Goal: Task Accomplishment & Management: Complete application form

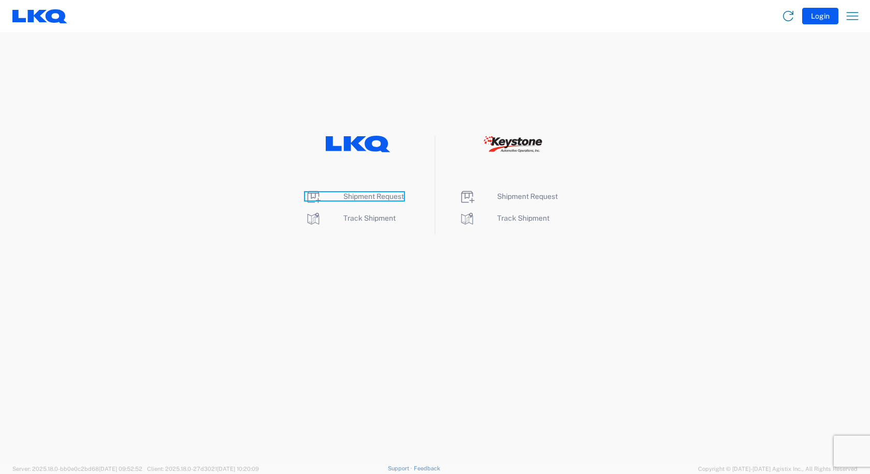
click at [386, 199] on span "Shipment Request" at bounding box center [373, 196] width 61 height 8
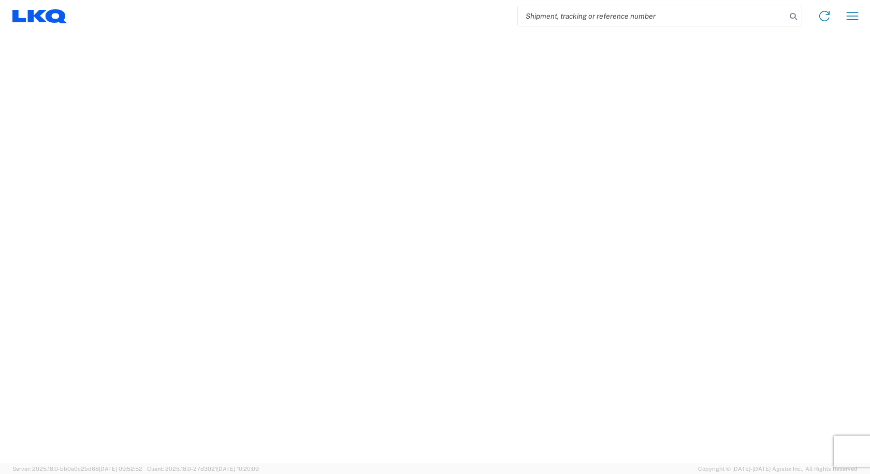
select select "FULL"
select select "LBS"
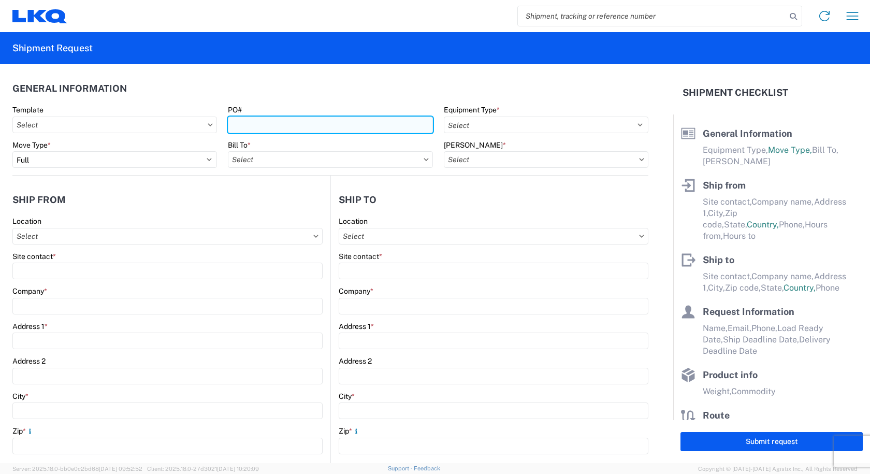
click at [292, 127] on input "PO#" at bounding box center [330, 125] width 205 height 17
type input "TH734149"
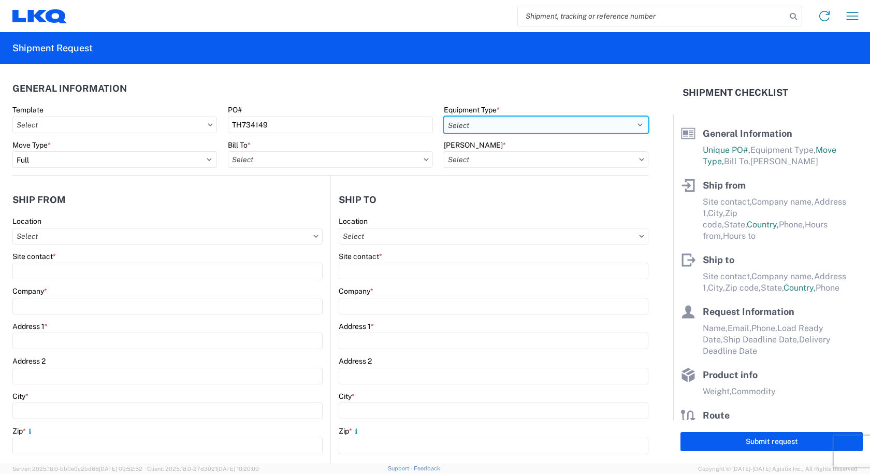
click at [493, 127] on select "Select 53’ Dry Van Flatbed Dropdeck (van) Lowboy (flatbed) Rail" at bounding box center [546, 125] width 205 height 17
select select "STDV"
click at [444, 117] on select "Select 53’ Dry Van Flatbed Dropdeck (van) Lowboy (flatbed) Rail" at bounding box center [546, 125] width 205 height 17
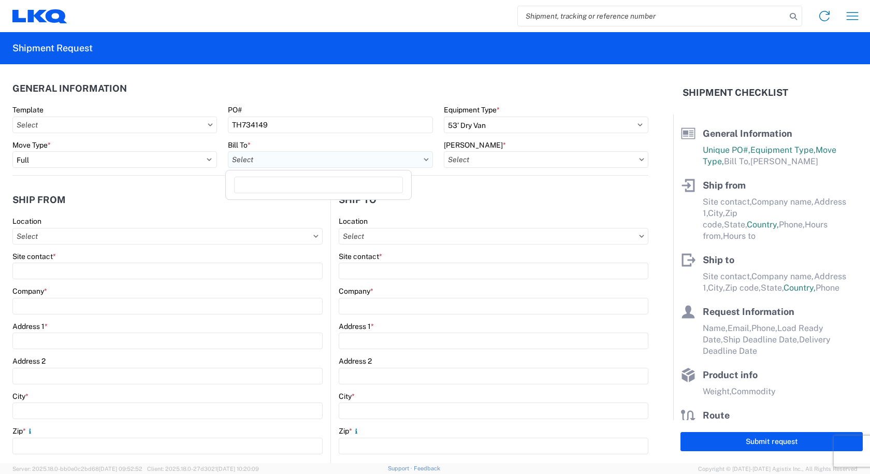
click at [354, 162] on input "Bill To *" at bounding box center [330, 159] width 205 height 17
type input "3219"
click at [304, 205] on div "3219 - [GEOGRAPHIC_DATA] TX Wheel Plant" at bounding box center [318, 205] width 181 height 17
type input "3219 - [GEOGRAPHIC_DATA] TX Wheel Plant"
click at [513, 156] on input "[PERSON_NAME] *" at bounding box center [546, 159] width 205 height 17
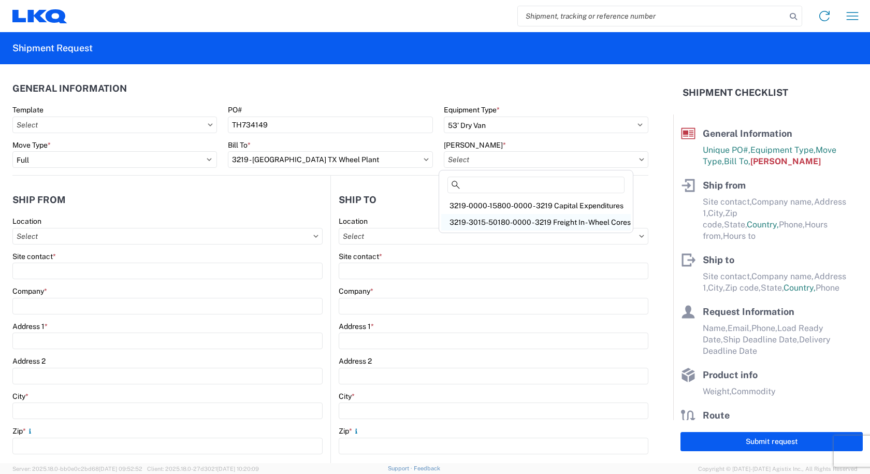
click at [518, 226] on div "3219-3015-50180-0000 - 3219 Freight In - Wheel Cores" at bounding box center [536, 222] width 190 height 17
type input "3219-3015-50180-0000 - 3219 Freight In - Wheel Cores"
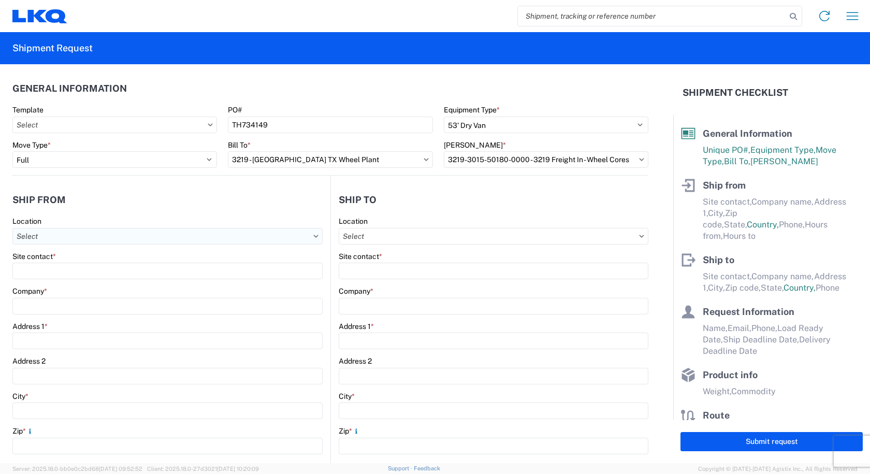
drag, startPoint x: 67, startPoint y: 239, endPoint x: 63, endPoint y: 244, distance: 6.6
click at [64, 242] on input "Location" at bounding box center [167, 236] width 310 height 17
type input "3238"
click at [50, 283] on div "3238 - Huntington IDC" at bounding box center [105, 282] width 181 height 17
type input "3238 - Huntington IDC"
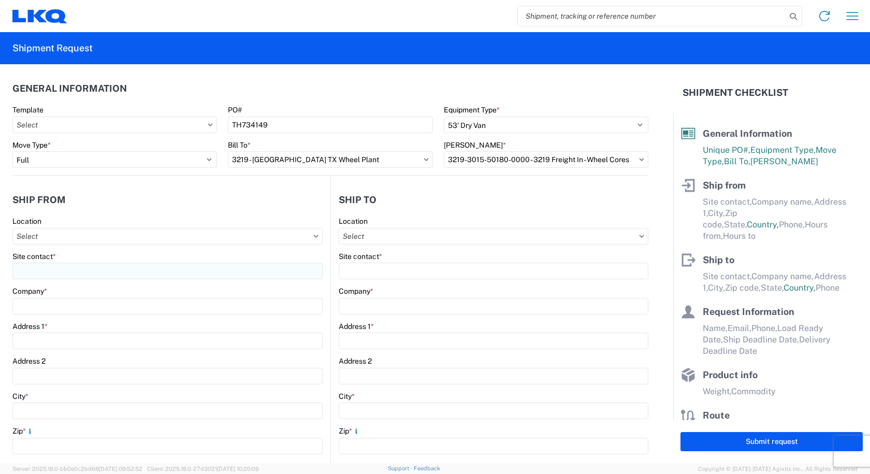
type input "LKQ Corporation"
type input "[STREET_ADDRESS]"
type input "Huntington"
type input "46750"
select select "IN"
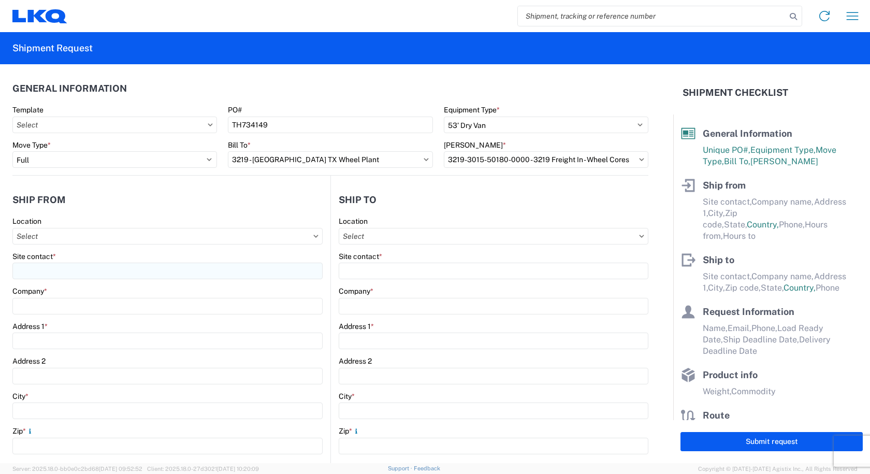
select select "US"
type input "07:00"
type input "17:00"
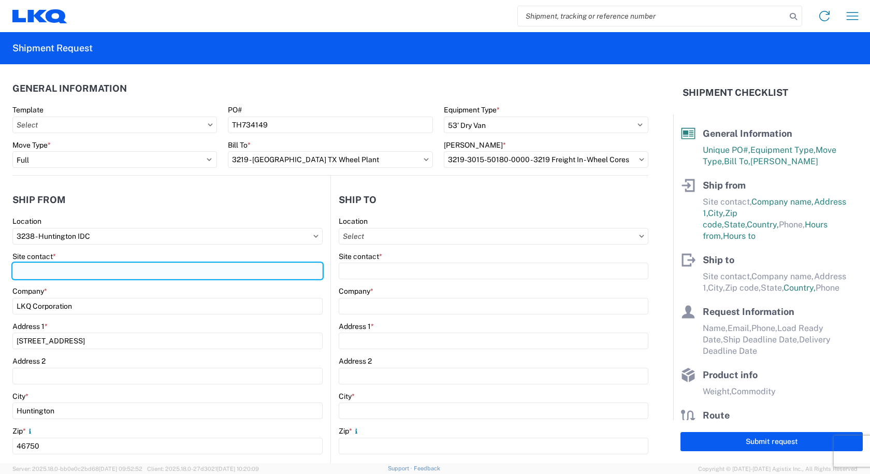
drag, startPoint x: 43, startPoint y: 276, endPoint x: 38, endPoint y: 276, distance: 5.7
click at [42, 276] on input "Site contact *" at bounding box center [167, 271] width 310 height 17
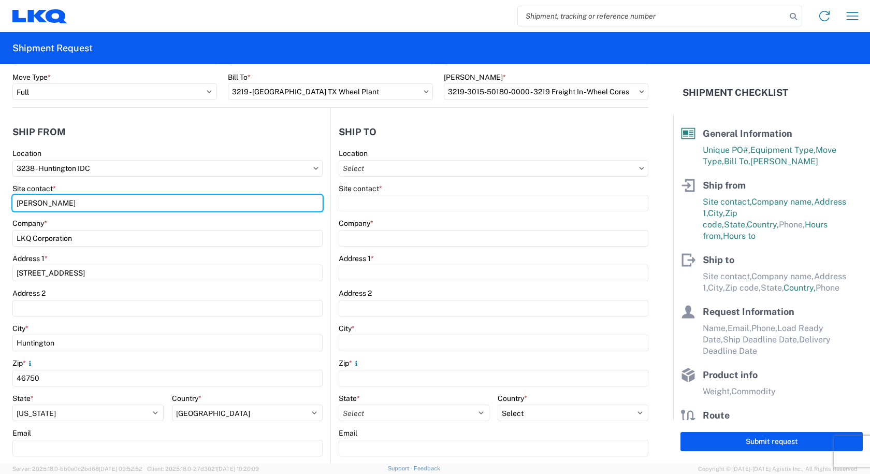
scroll to position [207, 0]
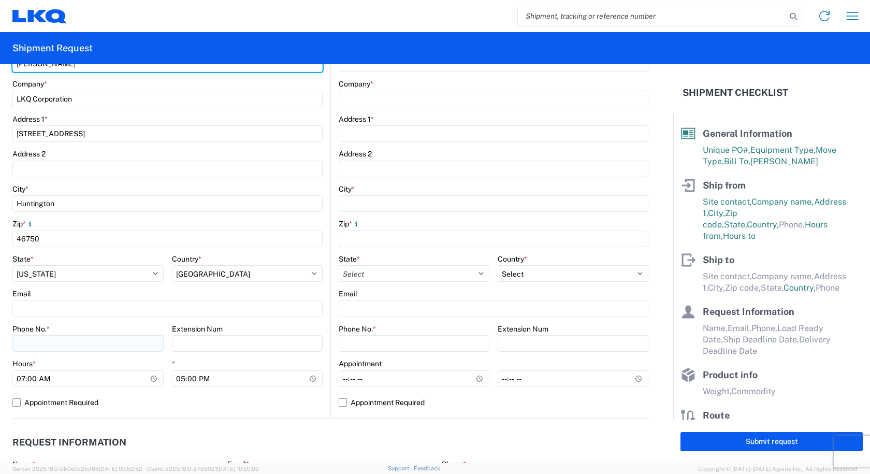
type input "[PERSON_NAME]"
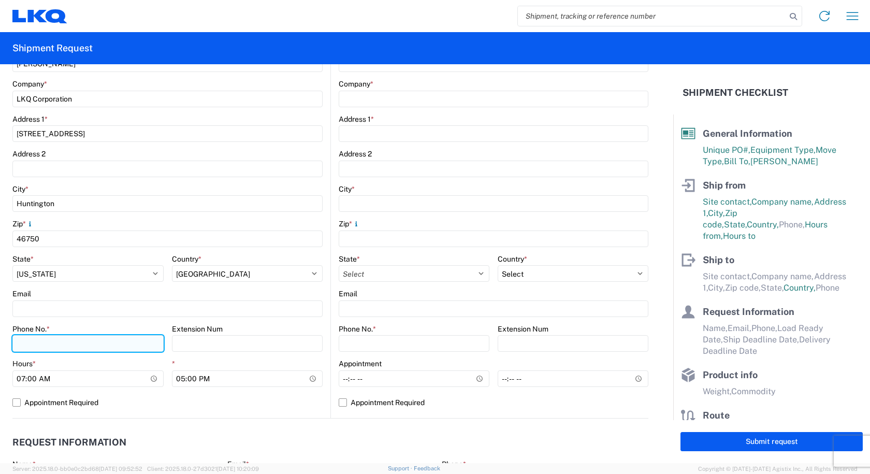
click at [48, 341] on input "Phone No. *" at bounding box center [87, 343] width 151 height 17
type input "[PHONE_NUMBER]"
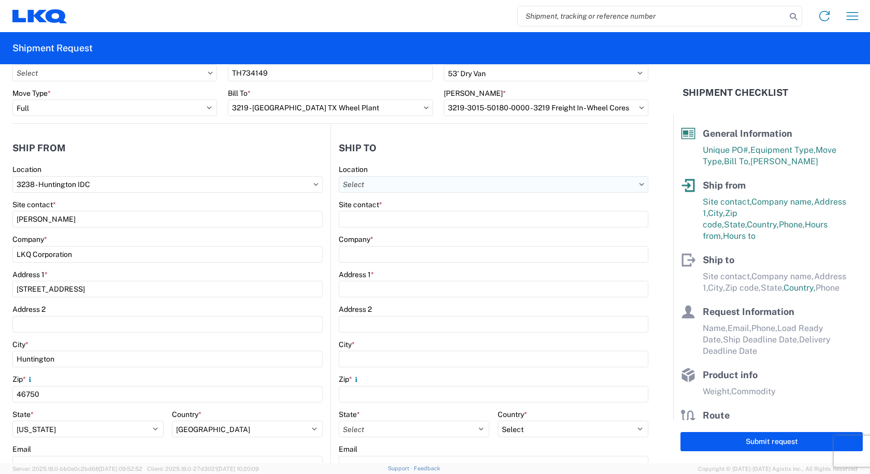
drag, startPoint x: 357, startPoint y: 183, endPoint x: 348, endPoint y: 187, distance: 9.0
click at [352, 185] on input "Location" at bounding box center [494, 184] width 310 height 17
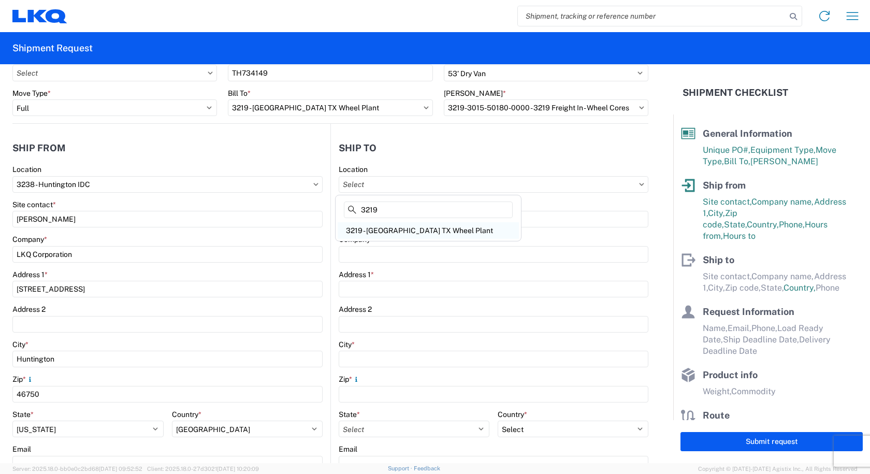
type input "3219"
click at [358, 236] on div "3219 - [GEOGRAPHIC_DATA] TX Wheel Plant" at bounding box center [428, 230] width 181 height 17
type input "3219 - [GEOGRAPHIC_DATA] TX Wheel Plant"
type input "LKQ Corporation"
type input "[STREET_ADDRESS]"
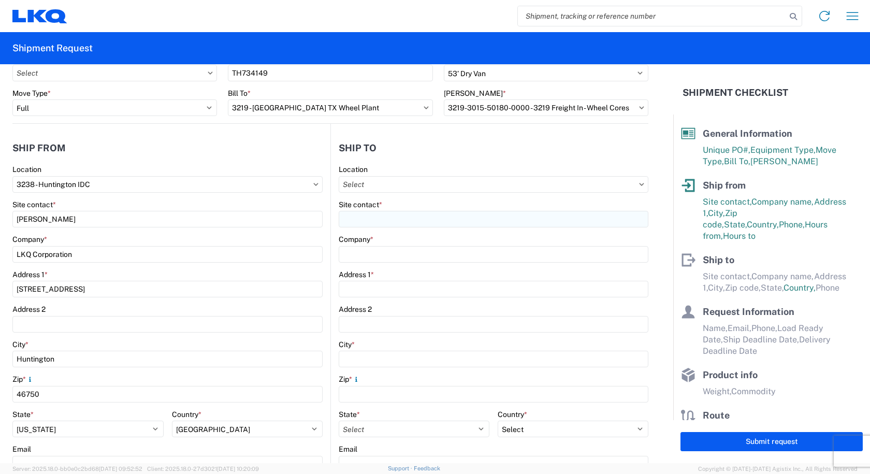
type input "[PERSON_NAME]"
type input "75141"
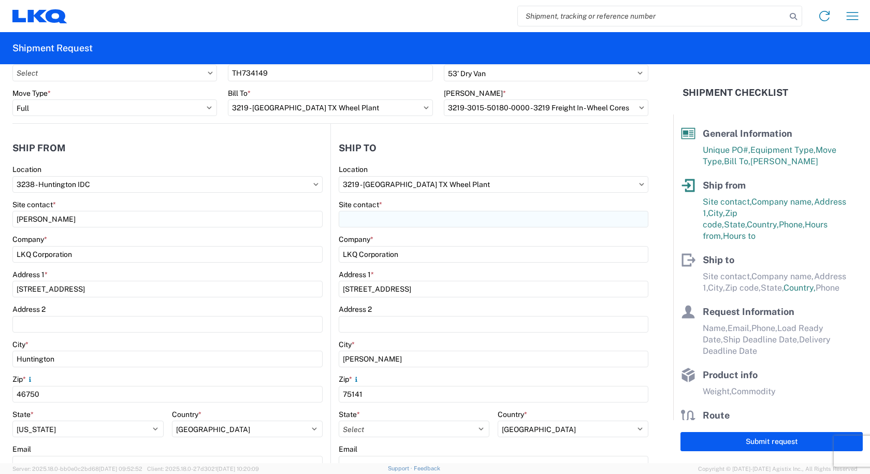
select select "[GEOGRAPHIC_DATA]"
select select "US"
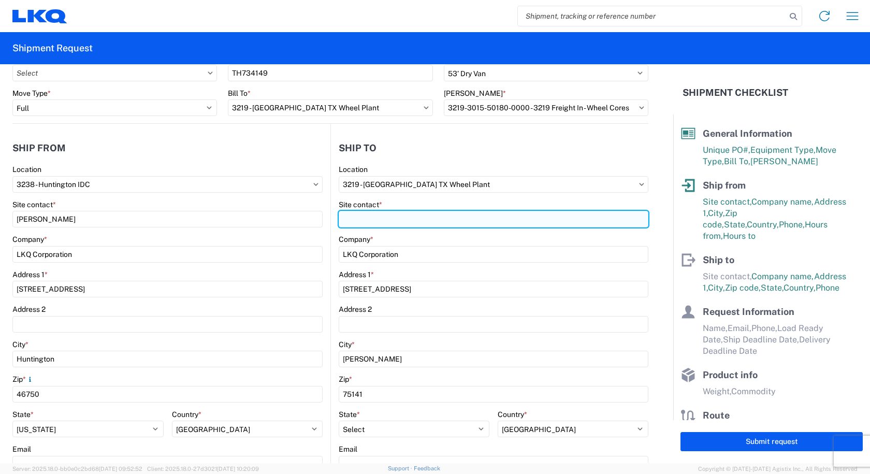
click at [357, 218] on input "Site contact *" at bounding box center [494, 219] width 310 height 17
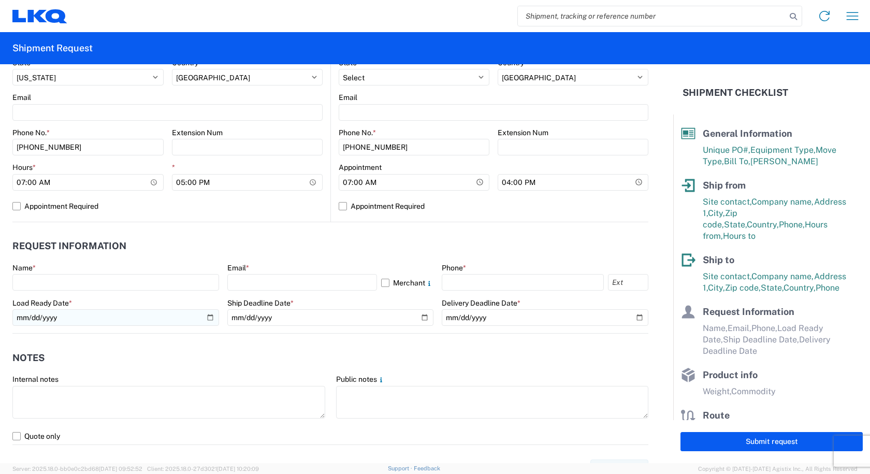
scroll to position [414, 0]
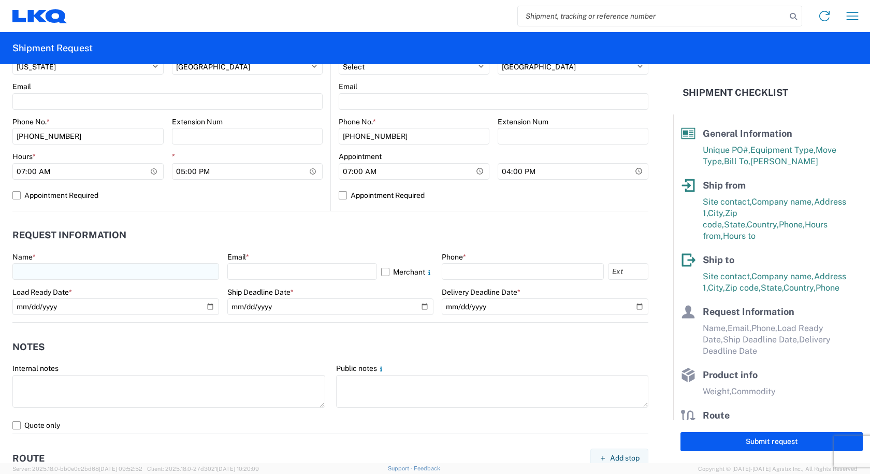
type input "[PERSON_NAME]"
click at [70, 272] on input "text" at bounding box center [115, 271] width 207 height 17
type input "[PERSON_NAME]"
click at [245, 272] on input "text" at bounding box center [302, 271] width 150 height 17
type input "[PERSON_NAME][EMAIL_ADDRESS][DOMAIN_NAME]"
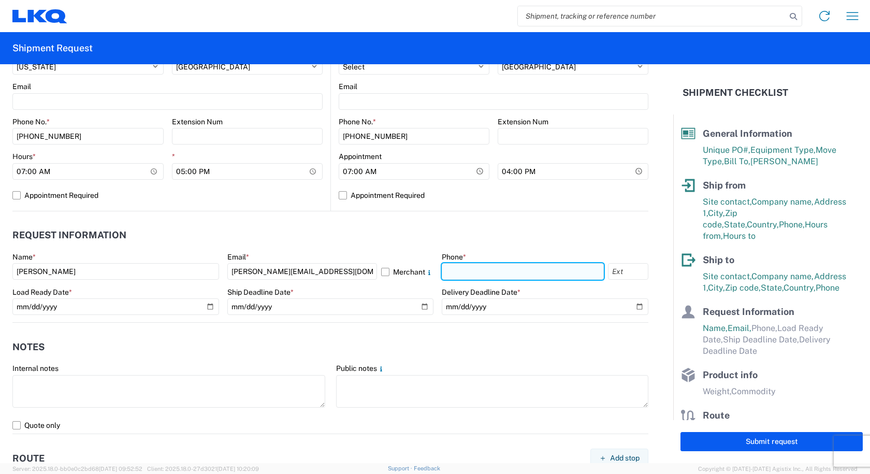
click at [503, 269] on input "text" at bounding box center [523, 271] width 162 height 17
type input "[PHONE_NUMBER]"
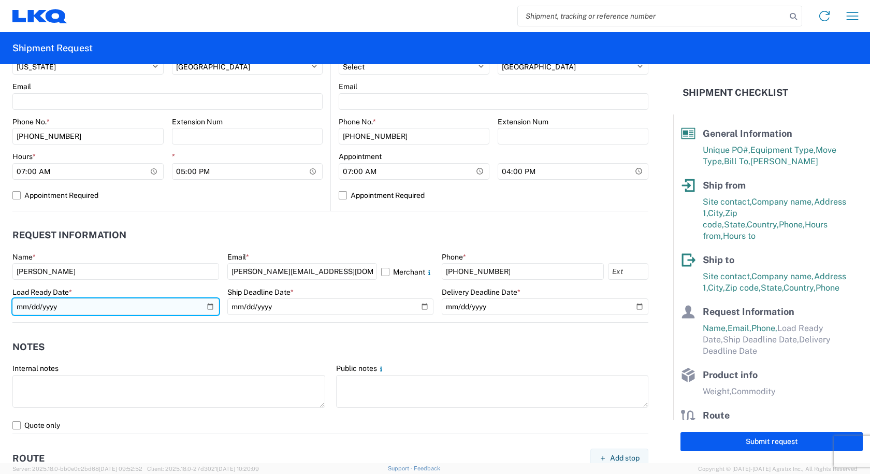
click at [204, 307] on input "date" at bounding box center [115, 306] width 207 height 17
type input "[DATE]"
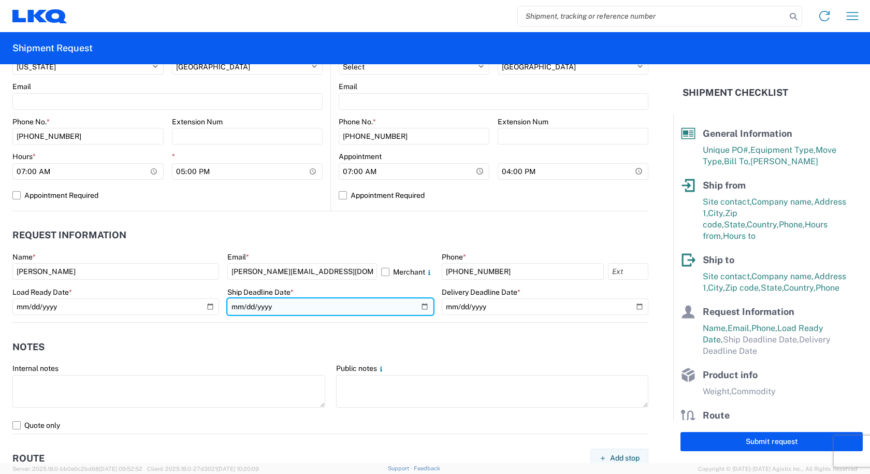
click at [415, 308] on input "date" at bounding box center [330, 306] width 207 height 17
type input "[DATE]"
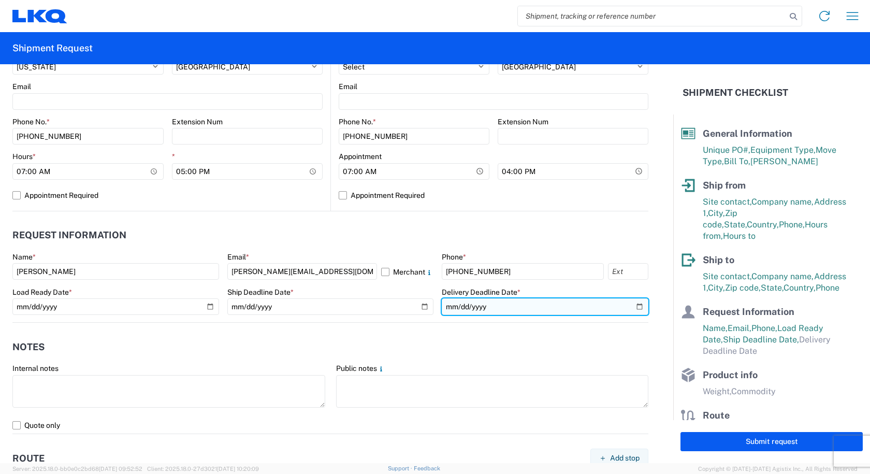
click at [635, 301] on input "date" at bounding box center [545, 306] width 207 height 17
click at [628, 310] on input "date" at bounding box center [545, 306] width 207 height 17
type input "[DATE]"
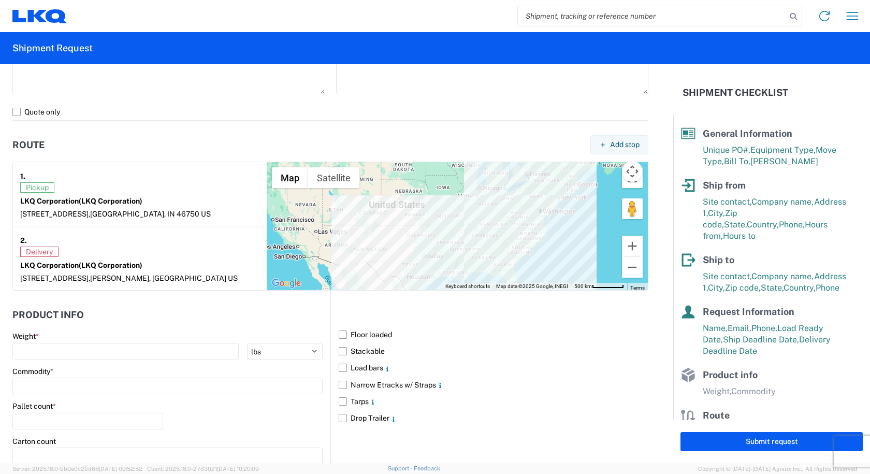
scroll to position [843, 0]
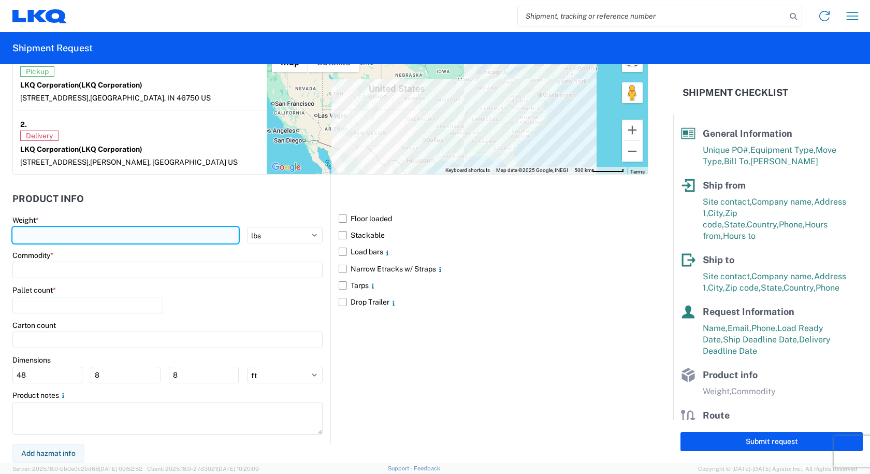
click at [95, 237] on input "number" at bounding box center [125, 235] width 226 height 17
type input "30000"
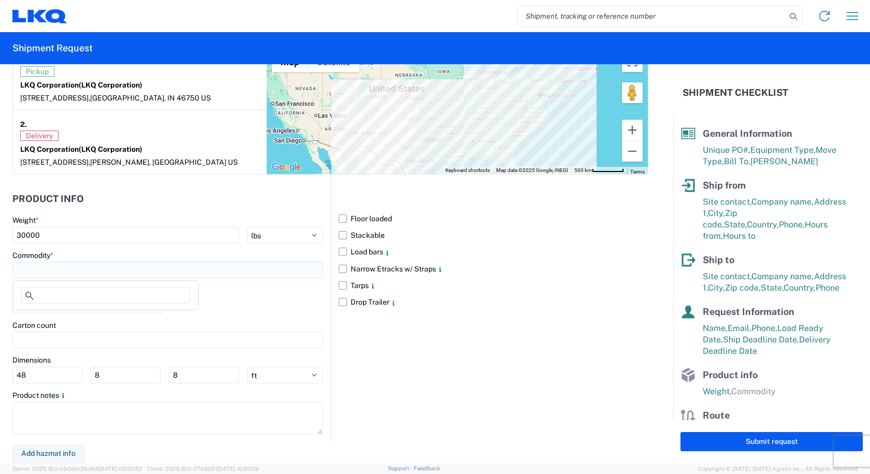
click at [66, 271] on input at bounding box center [167, 269] width 310 height 17
type input "W"
click at [65, 322] on div "Wheels - Stacked & Palletized" at bounding box center [105, 316] width 181 height 17
type input "Wheels - Stacked & Palletized"
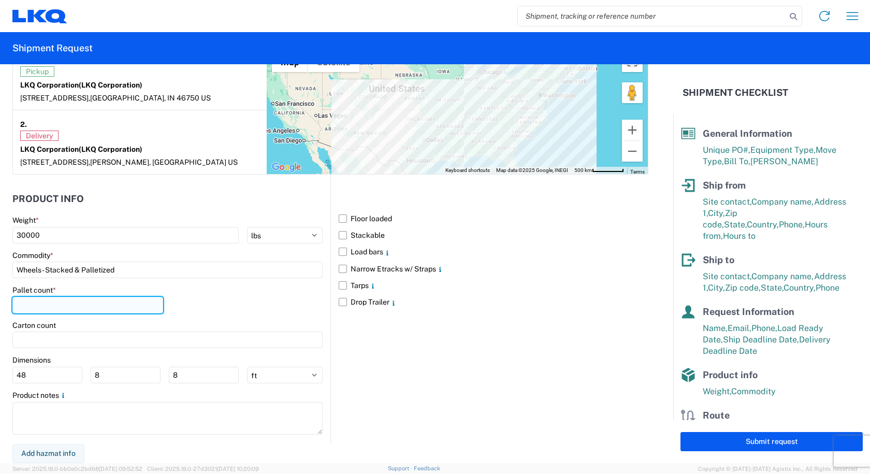
click at [56, 307] on input "number" at bounding box center [87, 305] width 151 height 17
type input "26"
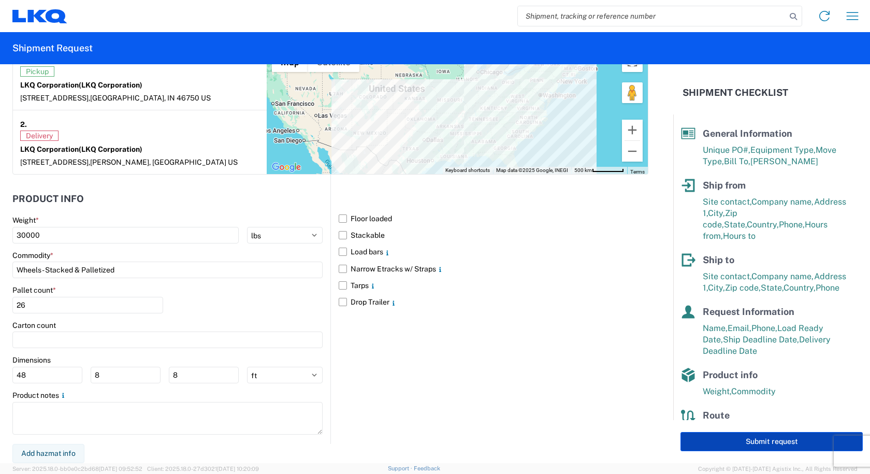
click at [686, 438] on button "Submit request" at bounding box center [771, 441] width 182 height 19
select select "US"
